Goal: Task Accomplishment & Management: Manage account settings

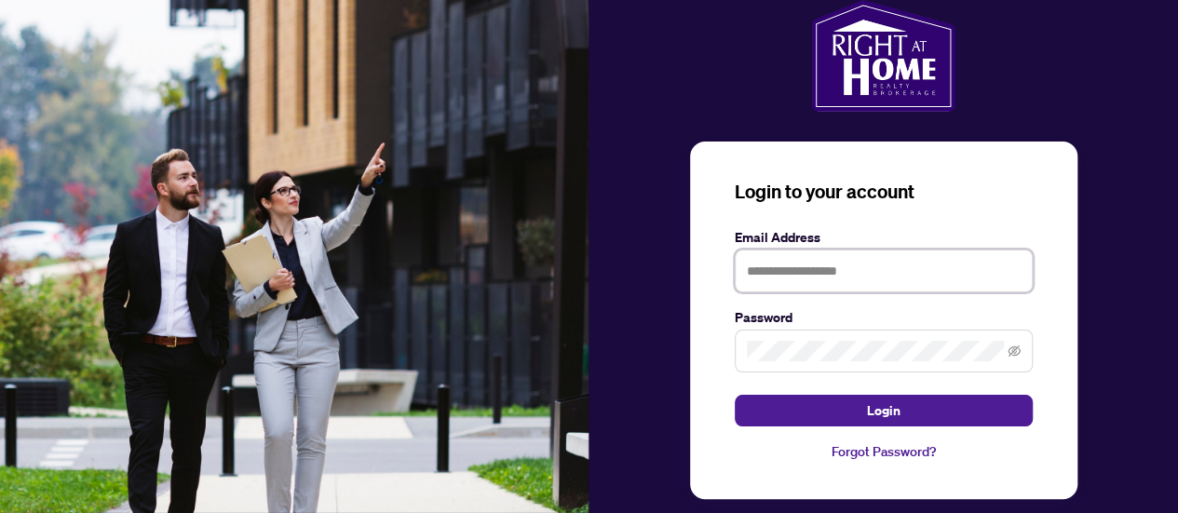
click at [779, 267] on input "text" at bounding box center [884, 271] width 298 height 43
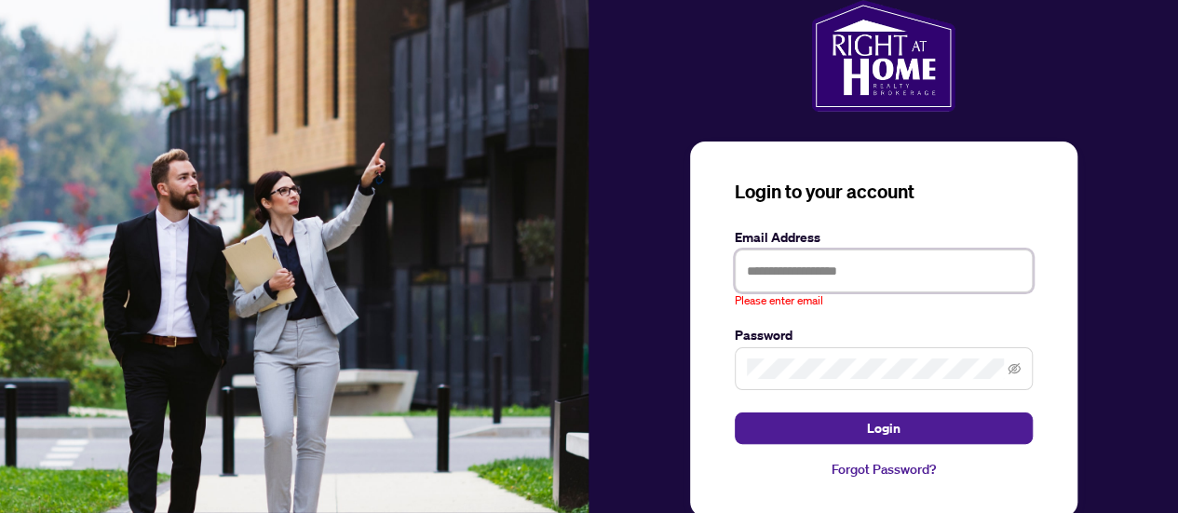
type input "**********"
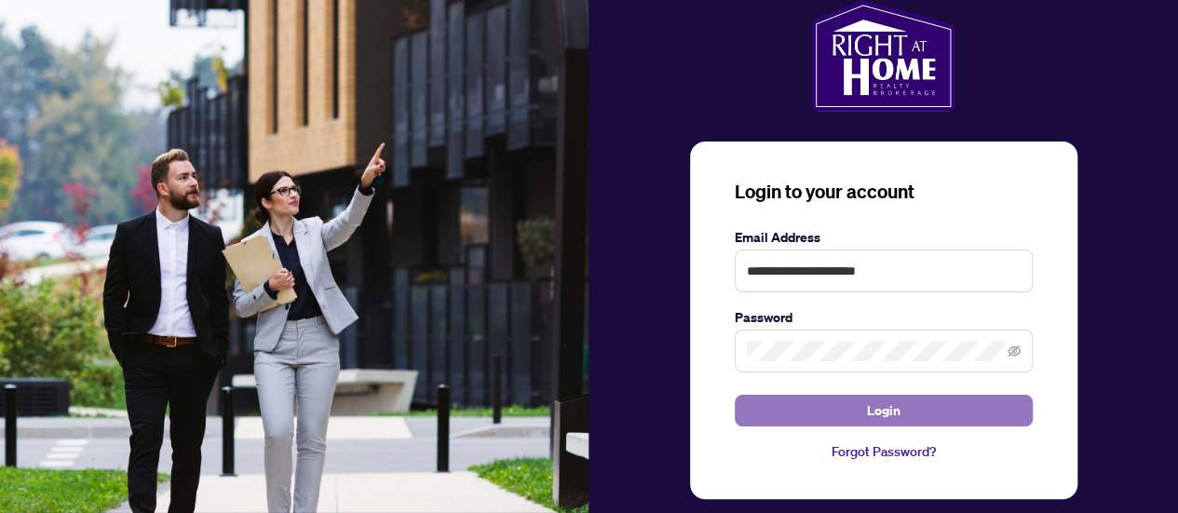
click at [853, 405] on button "Login" at bounding box center [884, 411] width 298 height 32
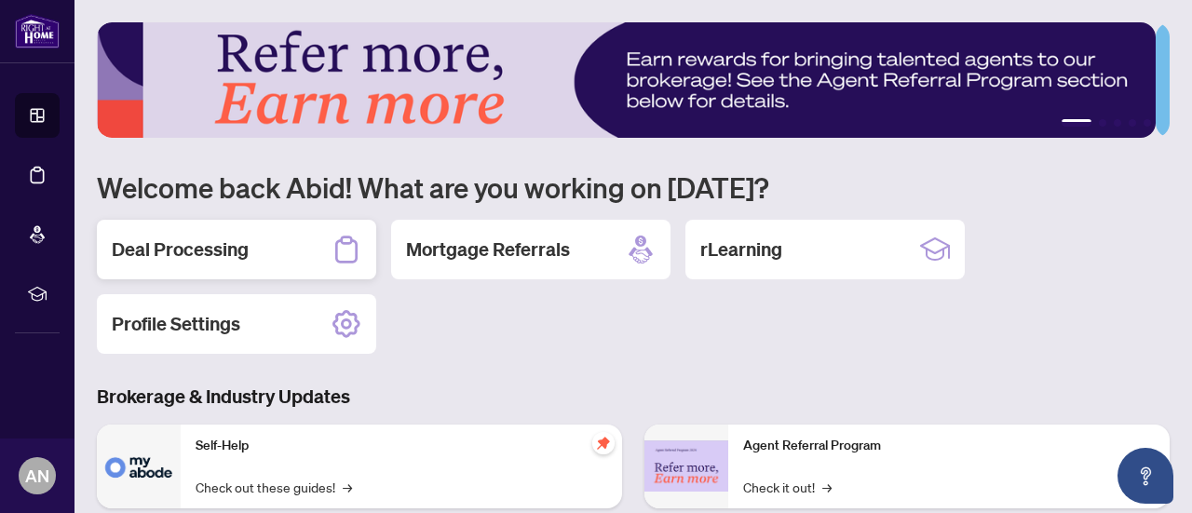
click at [212, 251] on h2 "Deal Processing" at bounding box center [180, 250] width 137 height 26
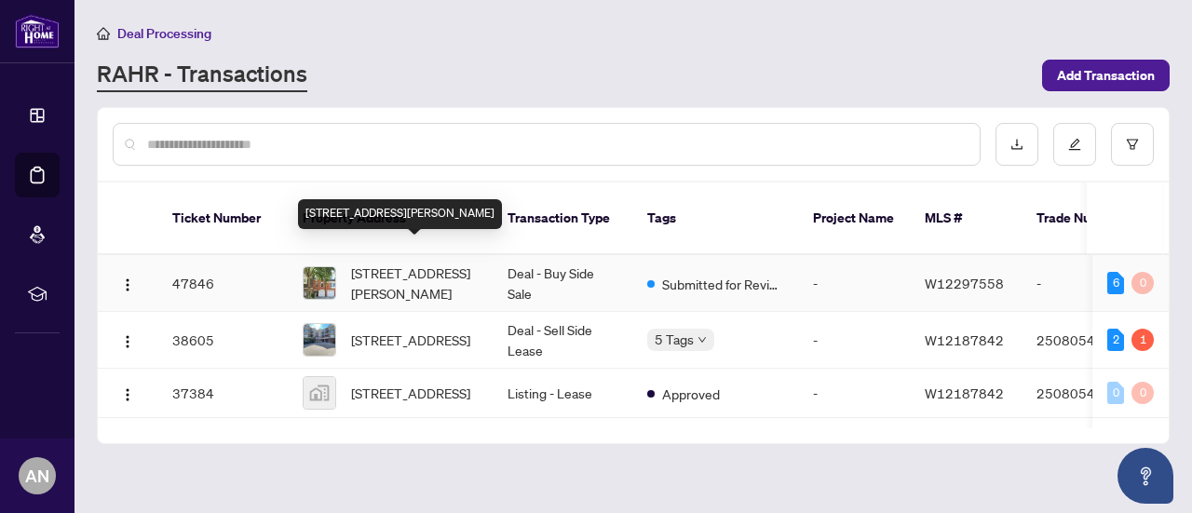
click at [436, 263] on span "[STREET_ADDRESS][PERSON_NAME]" at bounding box center [414, 283] width 127 height 41
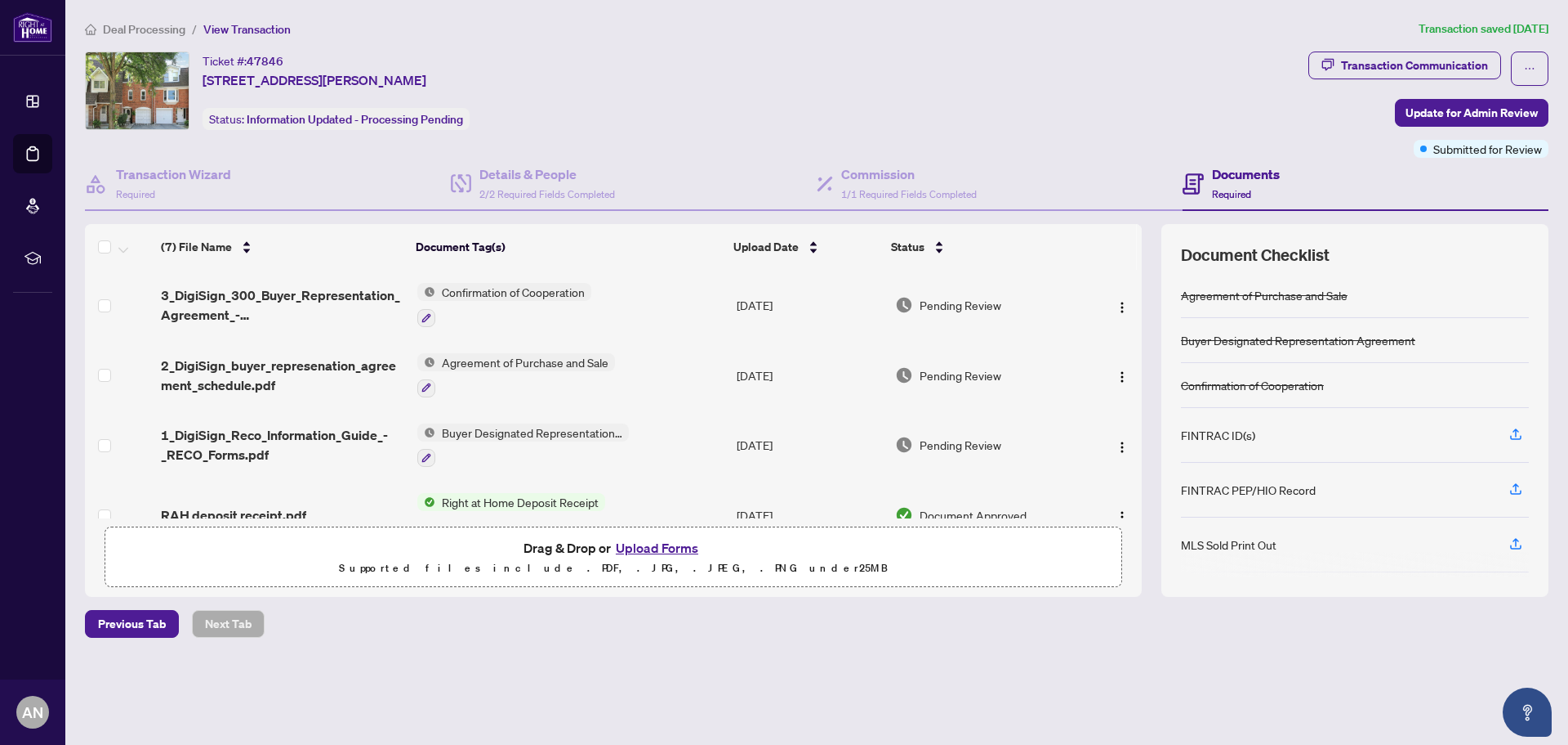
click at [645, 449] on button "Upload Forms" at bounding box center [657, 548] width 92 height 21
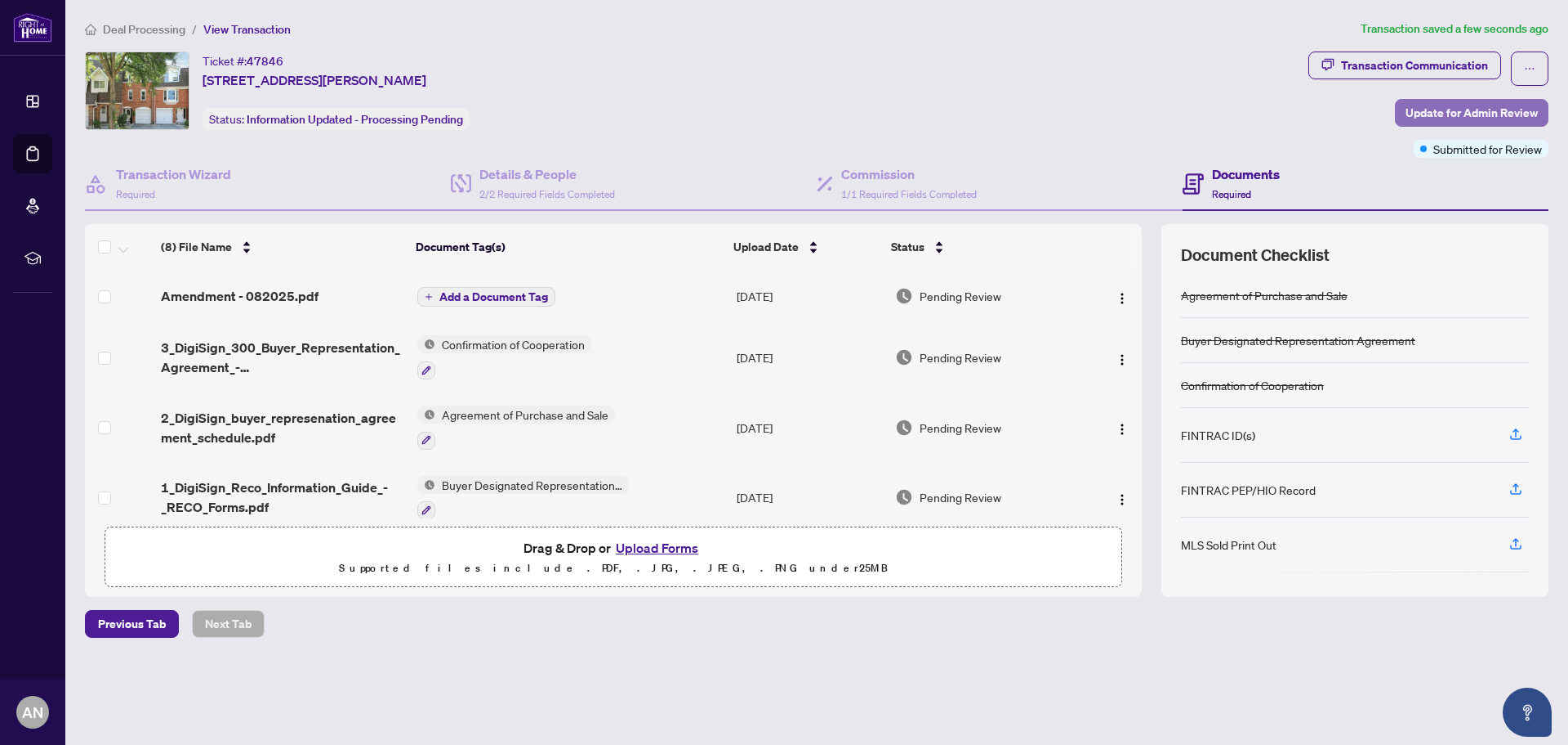
click at [1044, 111] on span "Update for Admin Review" at bounding box center [1472, 113] width 132 height 26
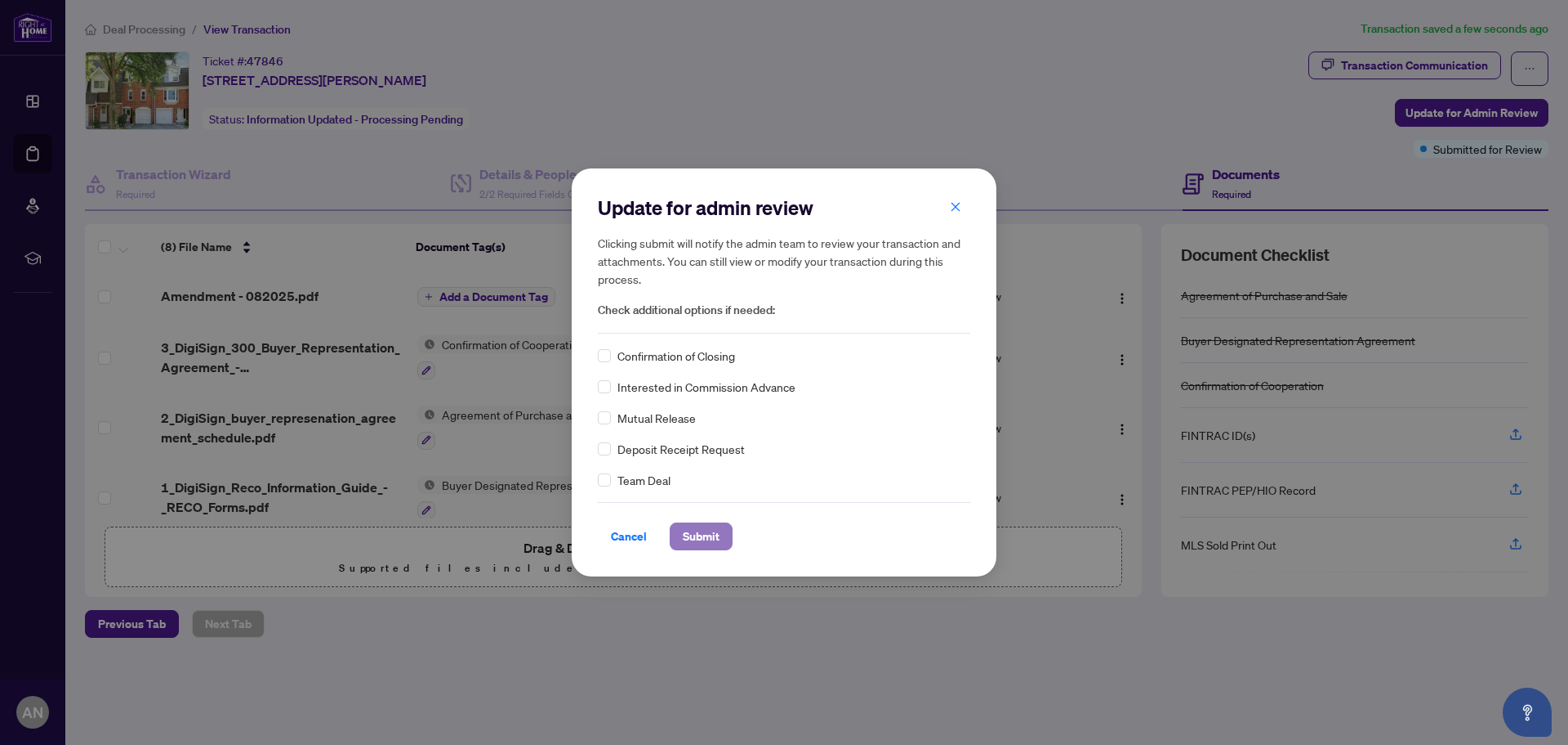
click at [705, 449] on span "Submit" at bounding box center [702, 536] width 37 height 26
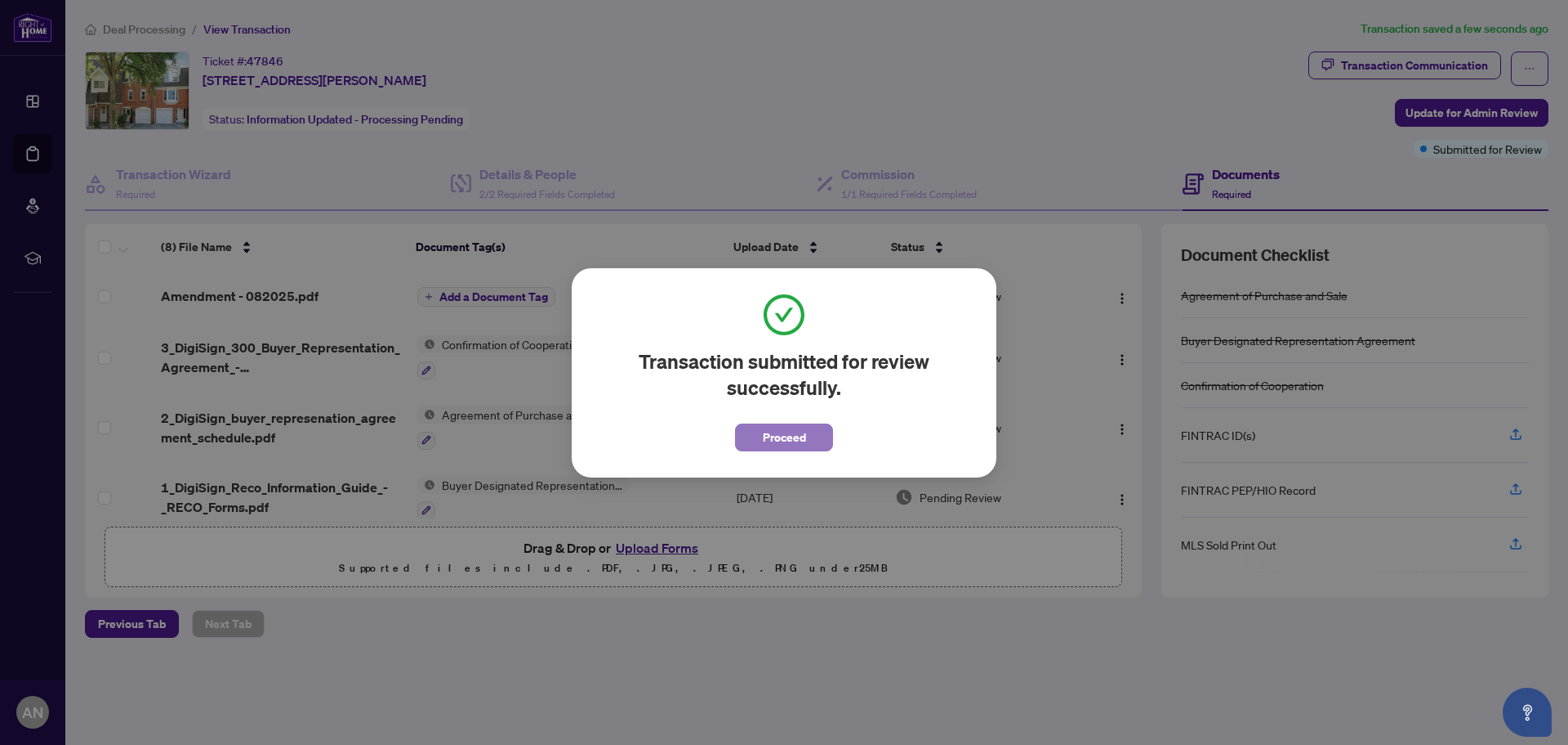
click at [777, 435] on span "Proceed" at bounding box center [784, 437] width 43 height 26
